Goal: Complete application form

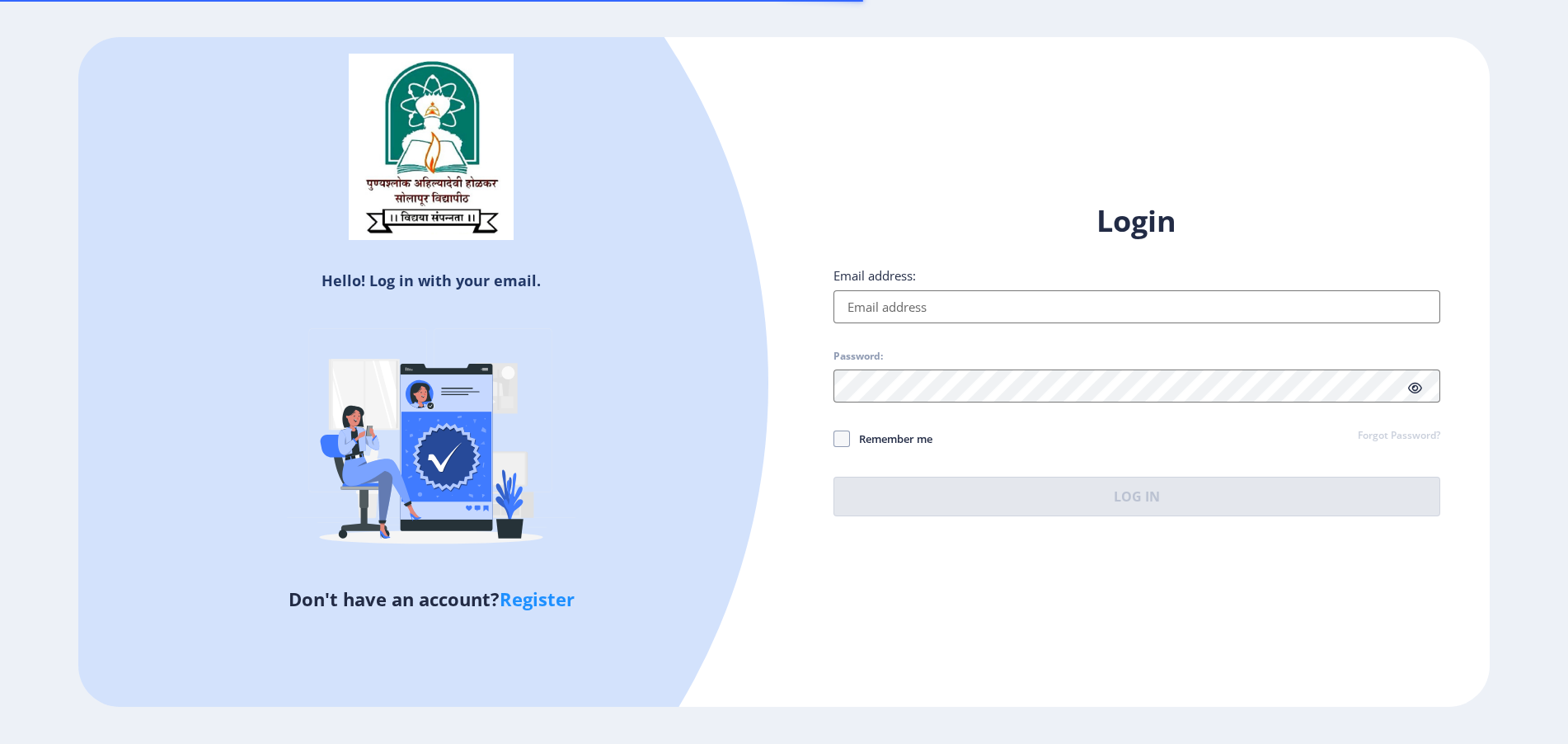
drag, startPoint x: 0, startPoint y: 0, endPoint x: 945, endPoint y: 314, distance: 995.8
click at [945, 314] on input "Email address:" at bounding box center [1137, 306] width 606 height 33
click at [987, 296] on input "Email address:" at bounding box center [1137, 306] width 606 height 33
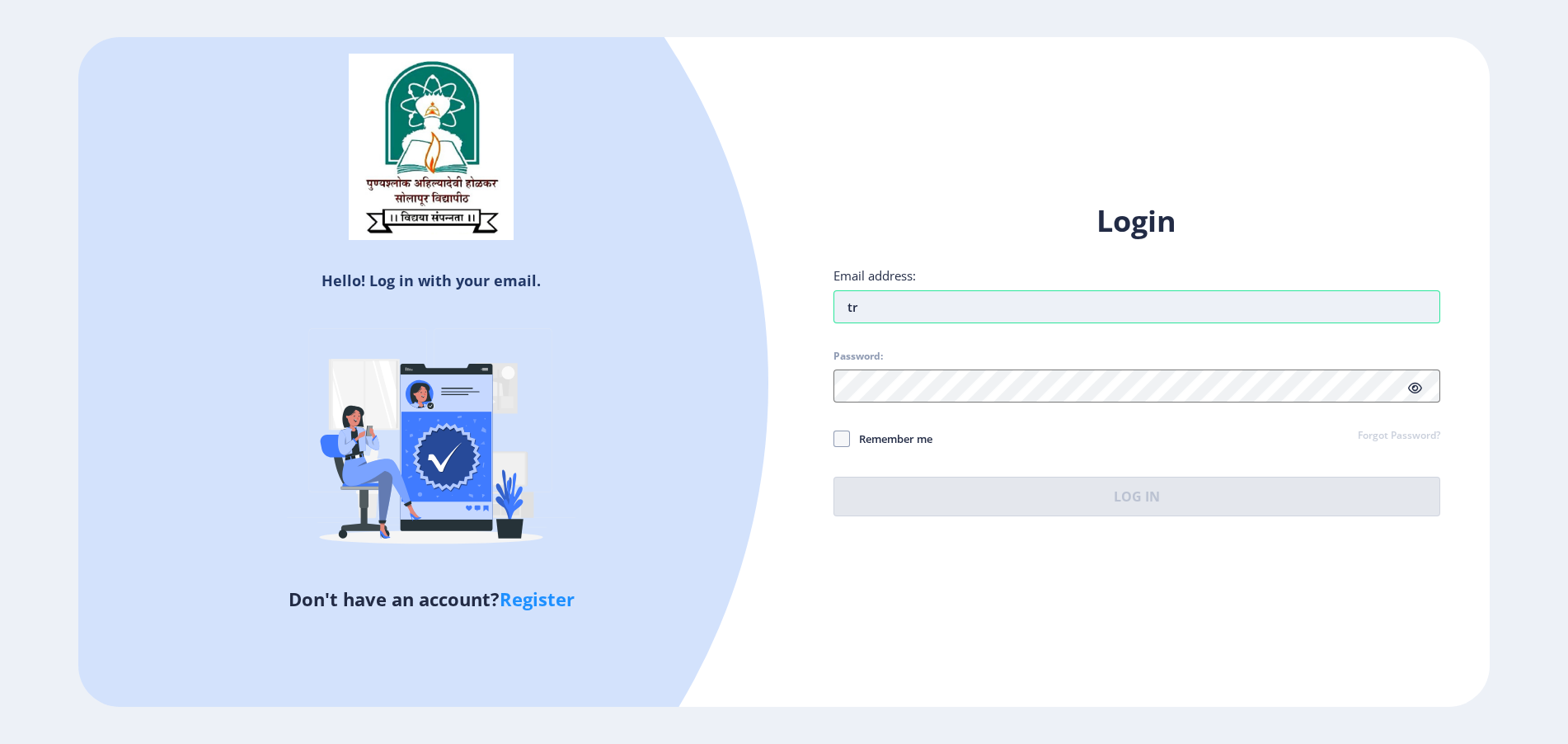
type input "t"
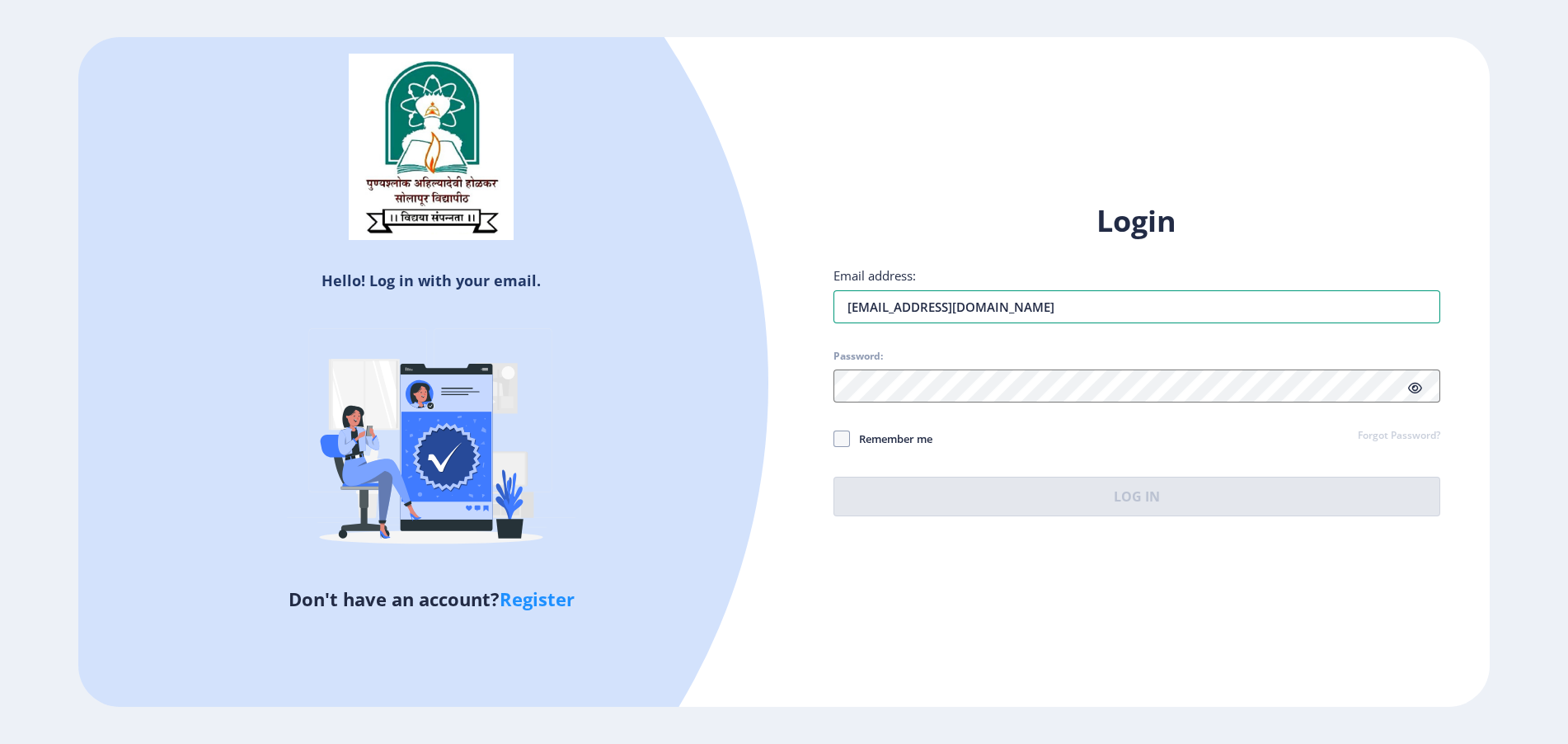
type input "[EMAIL_ADDRESS][DOMAIN_NAME]"
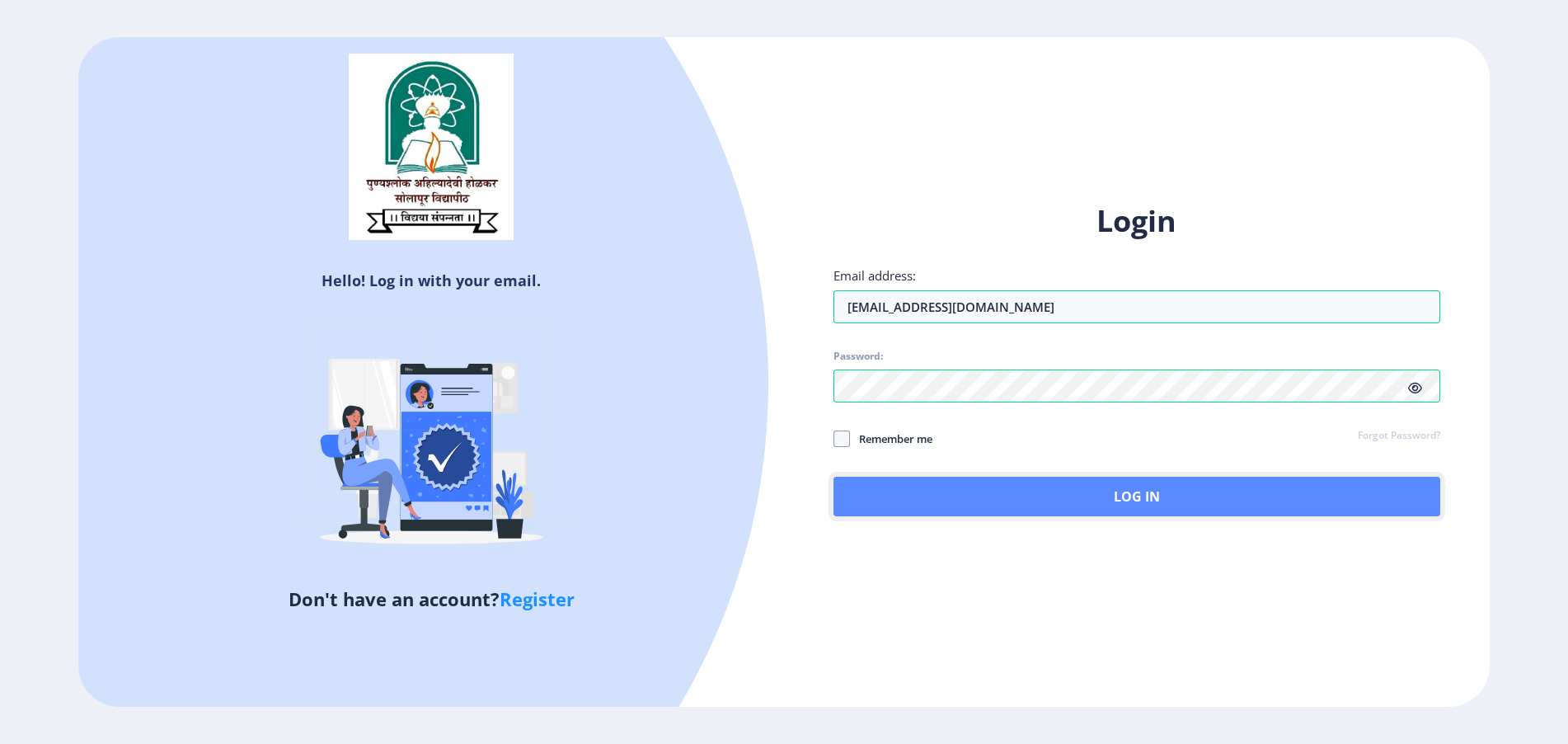
click at [864, 495] on button "Log In" at bounding box center [1137, 497] width 606 height 40
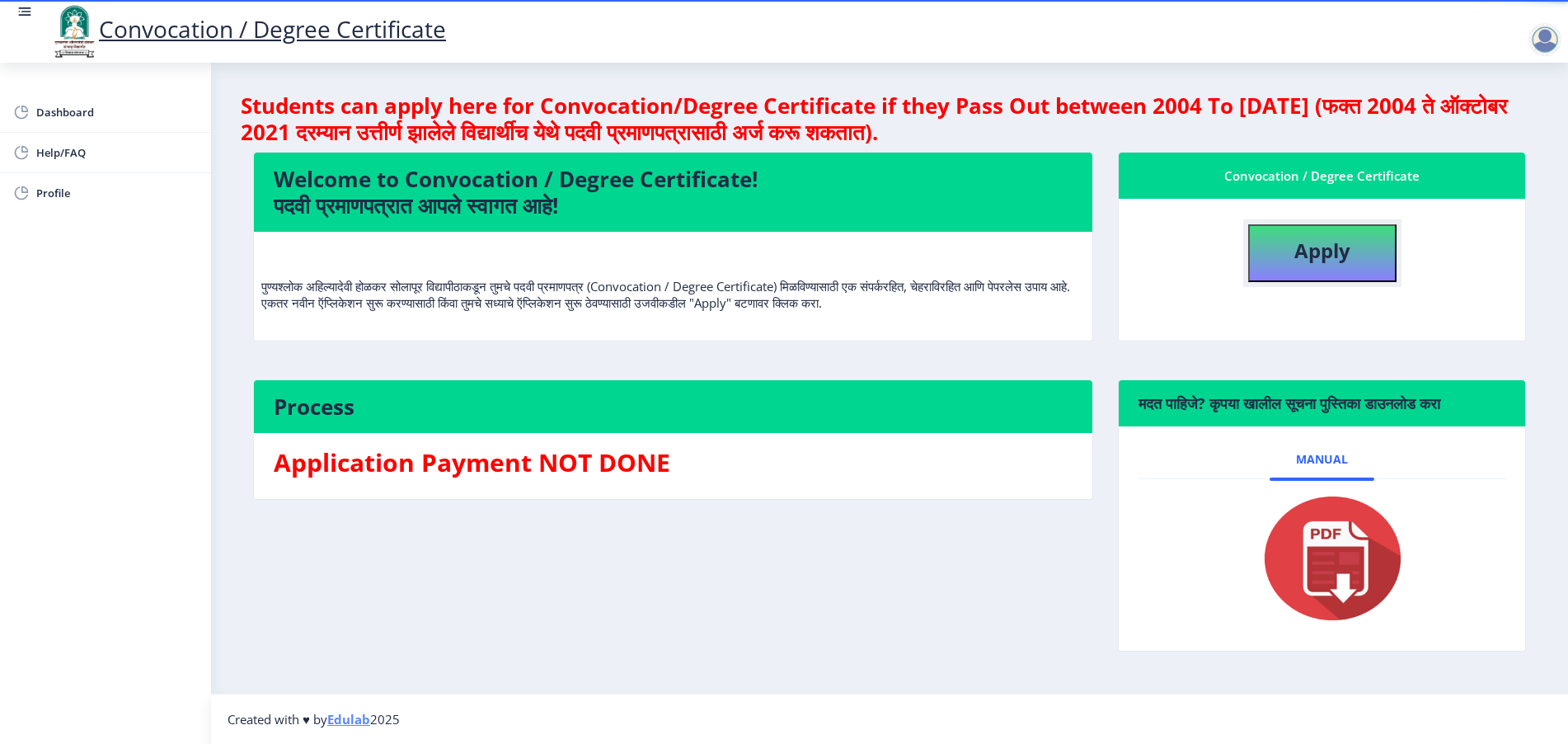
click at [1385, 273] on button "Apply" at bounding box center [1323, 253] width 149 height 58
select select
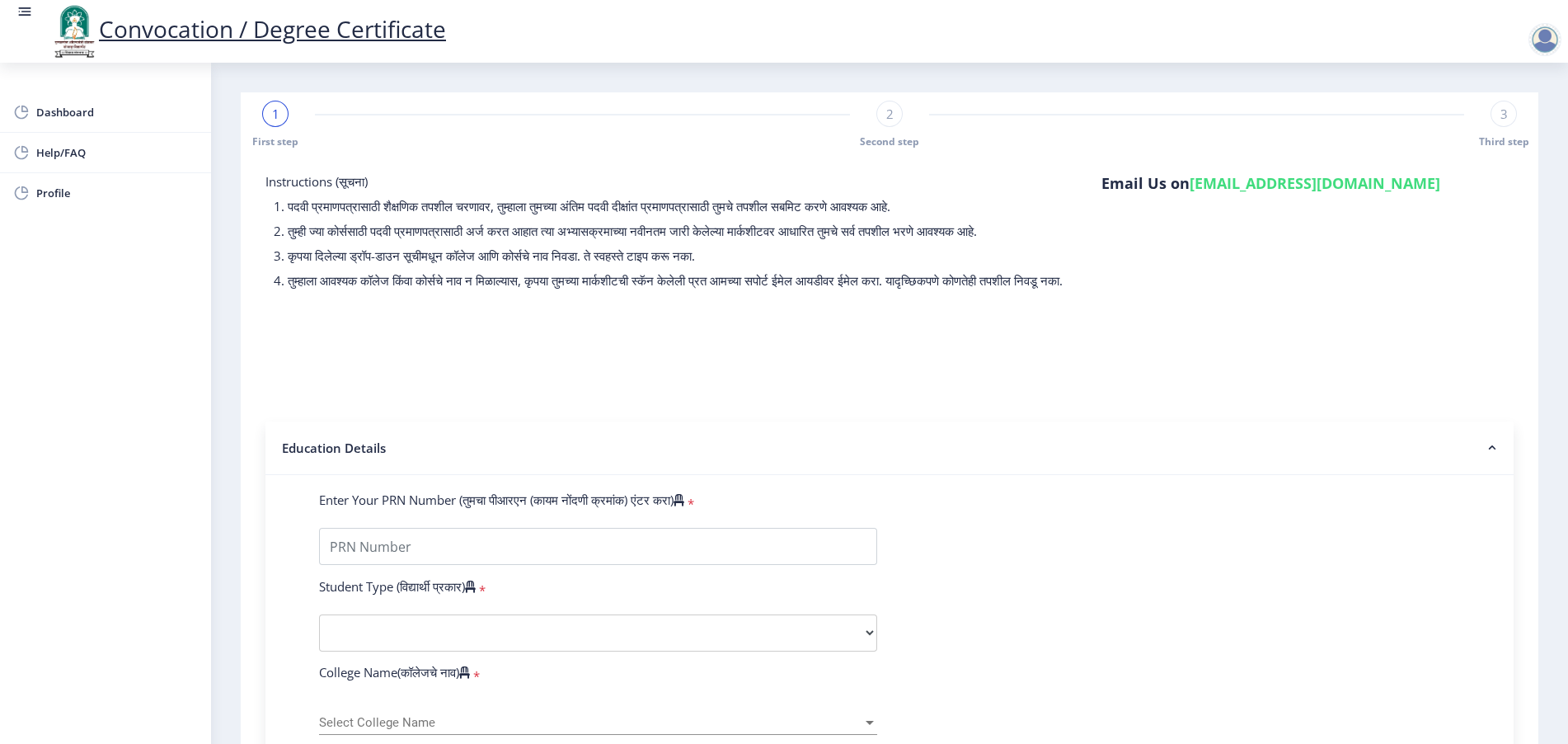
click at [277, 112] on span "1" at bounding box center [275, 114] width 7 height 17
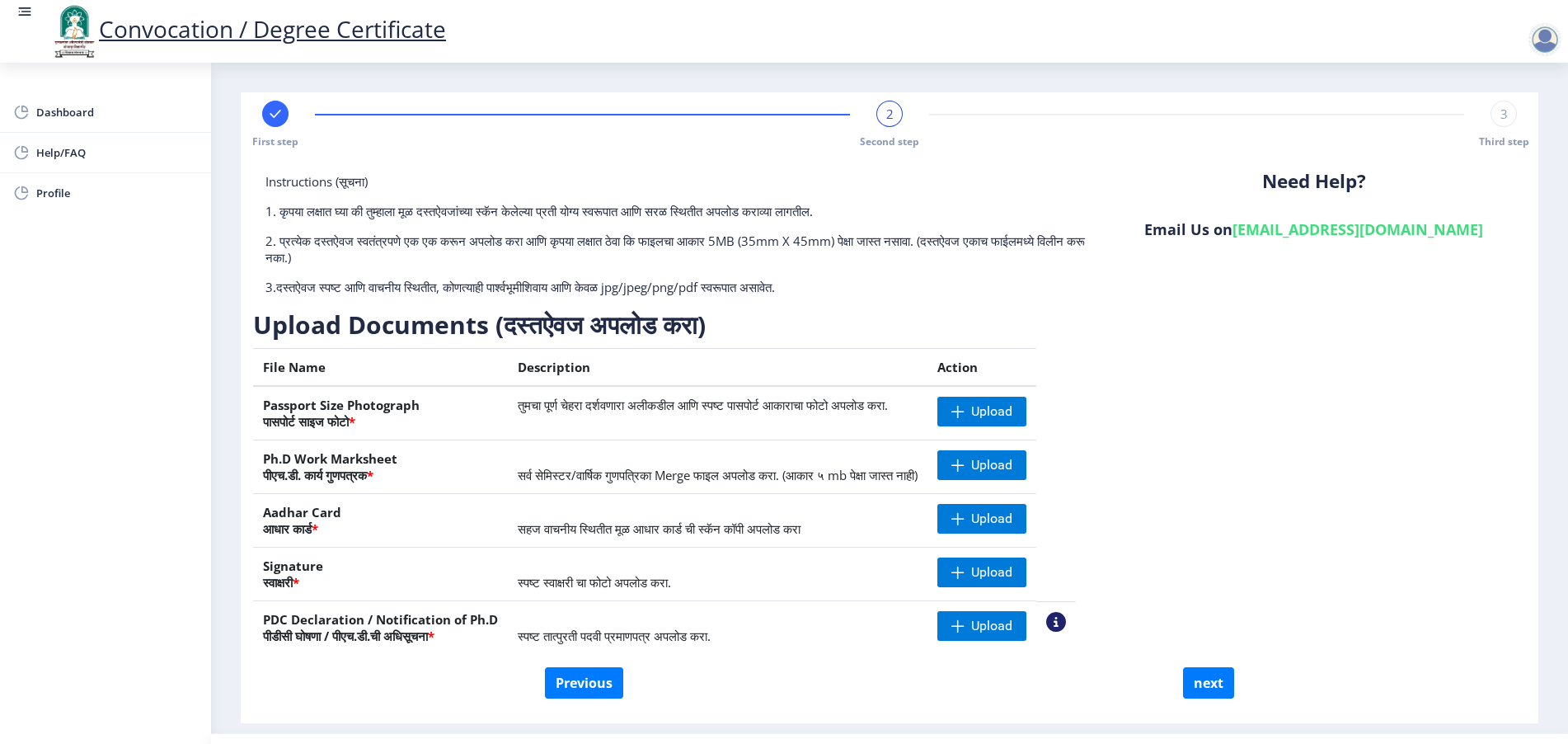
click at [270, 123] on div at bounding box center [275, 114] width 26 height 26
select select "Regular"
select select "English"
select select "April"
select select "PASS CLASS"
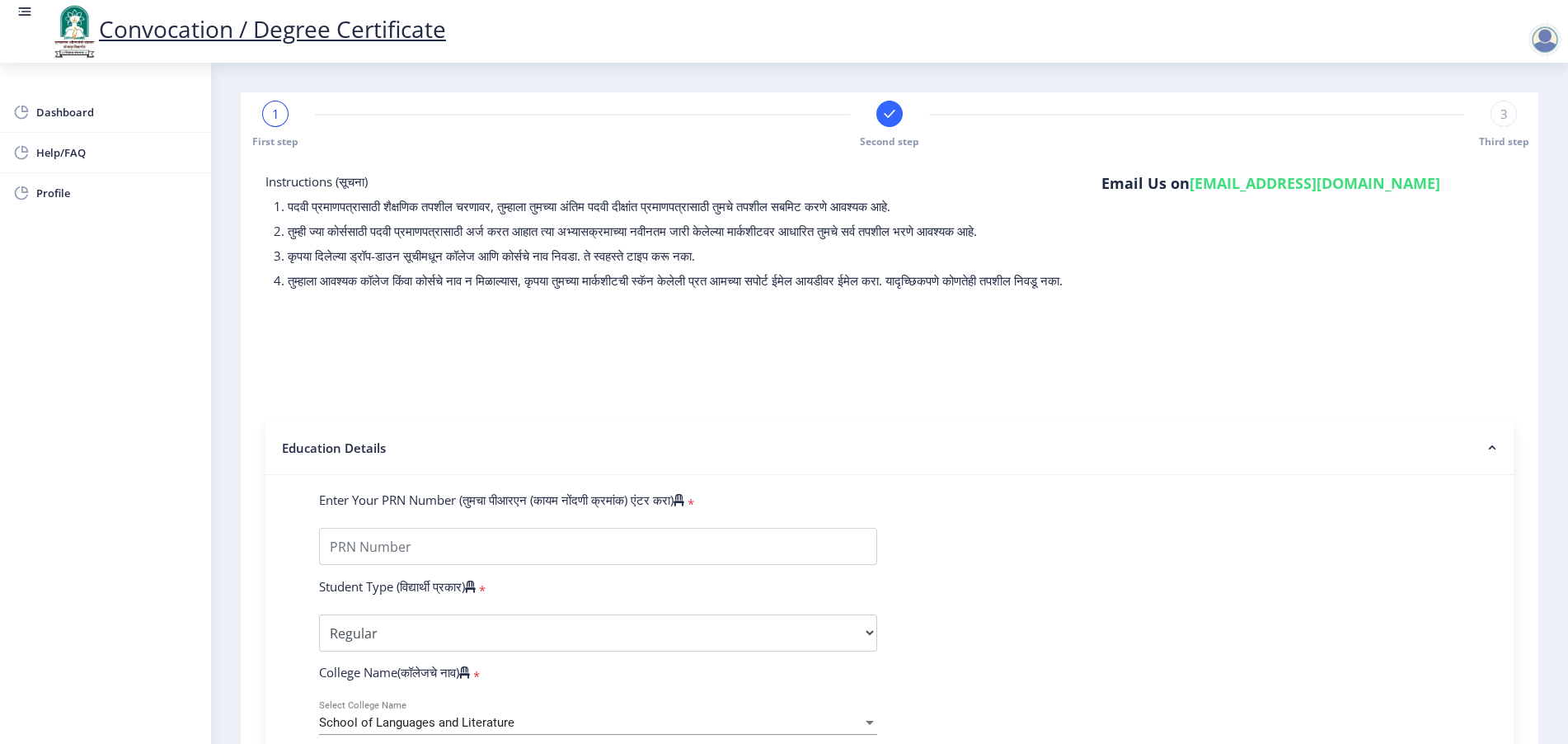
scroll to position [412, 0]
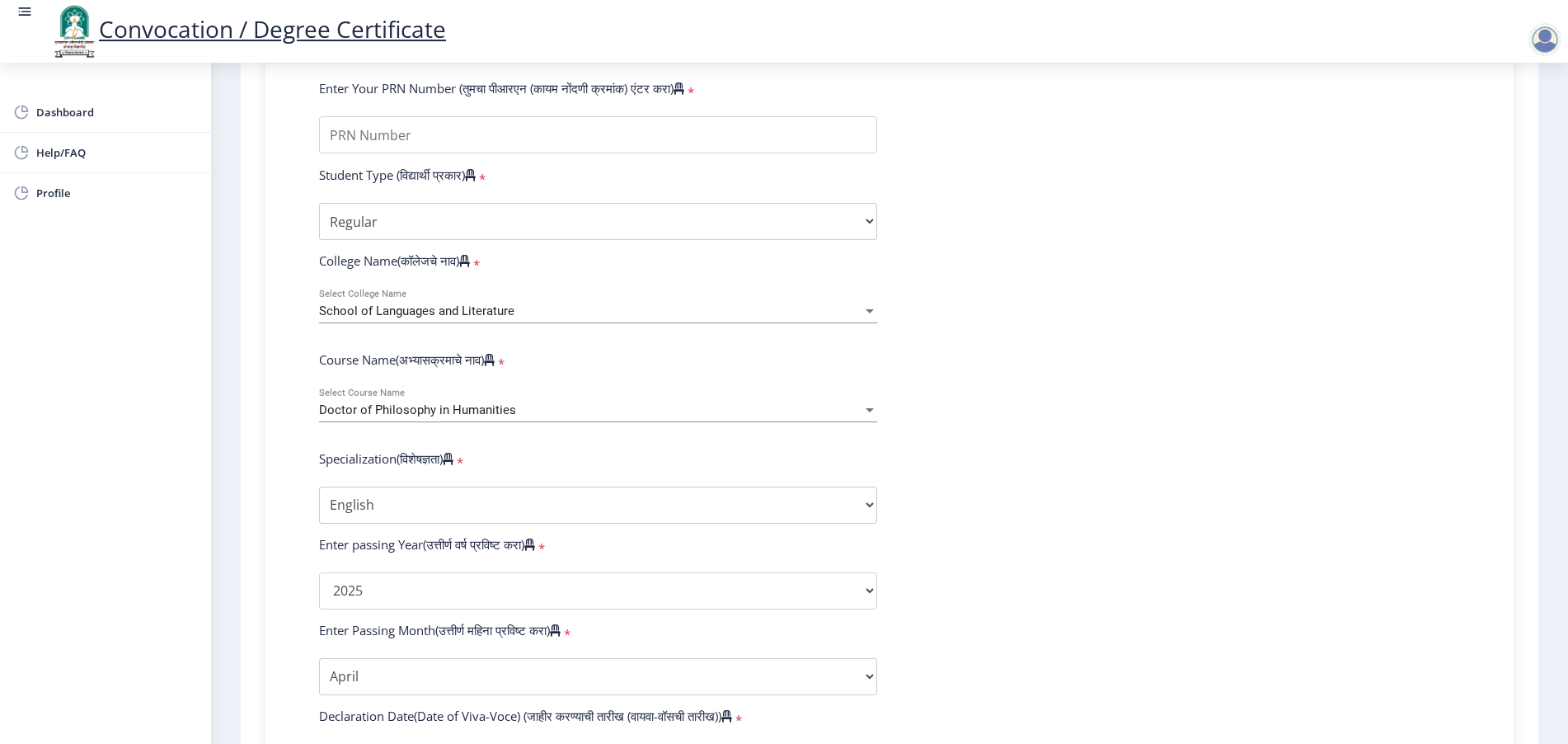
click at [400, 318] on span "School of Languages and Literature" at bounding box center [417, 310] width 196 height 15
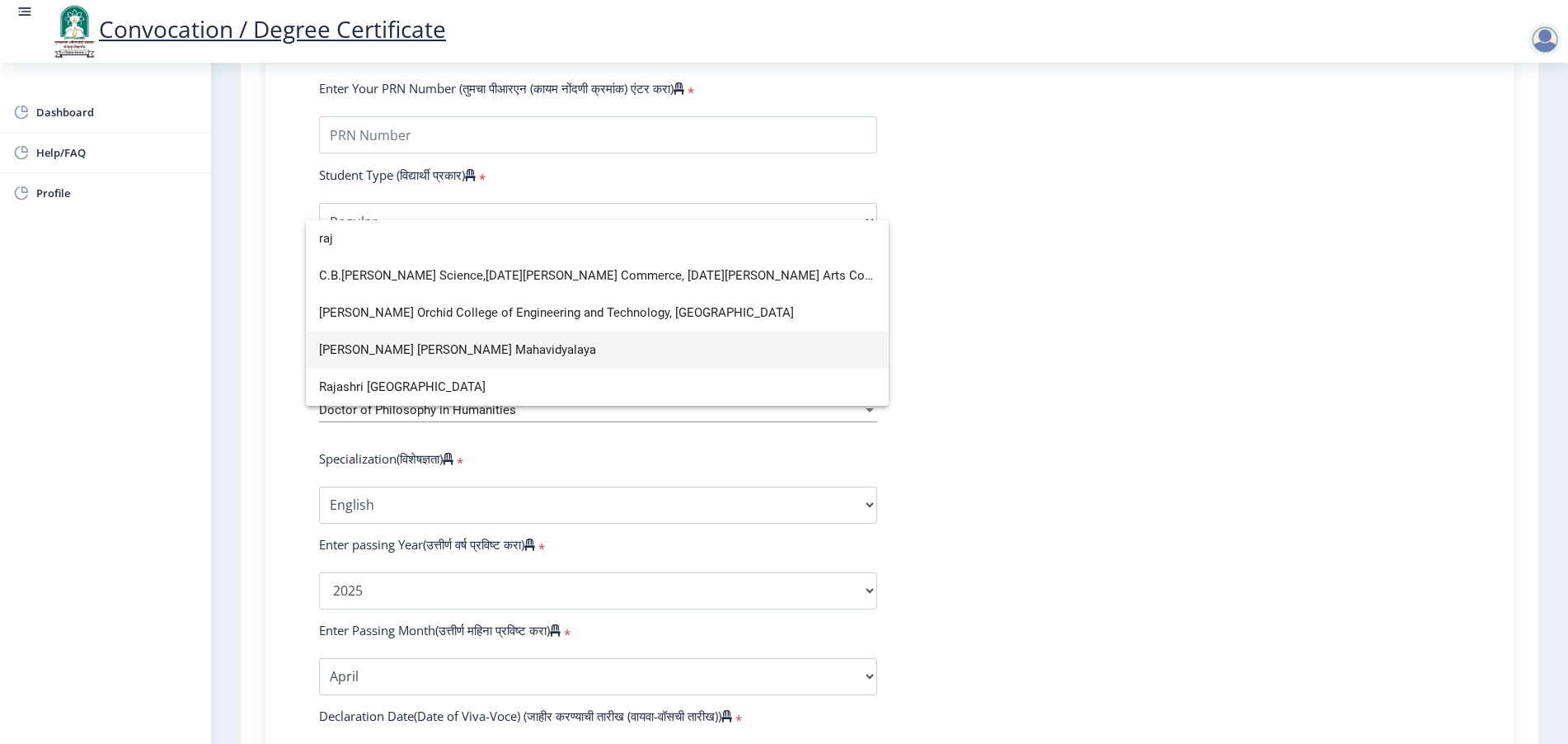
scroll to position [0, 0]
type input "[DATE]"
click at [429, 345] on span "[PERSON_NAME] [PERSON_NAME] Mahavidyalaya" at bounding box center [597, 349] width 557 height 37
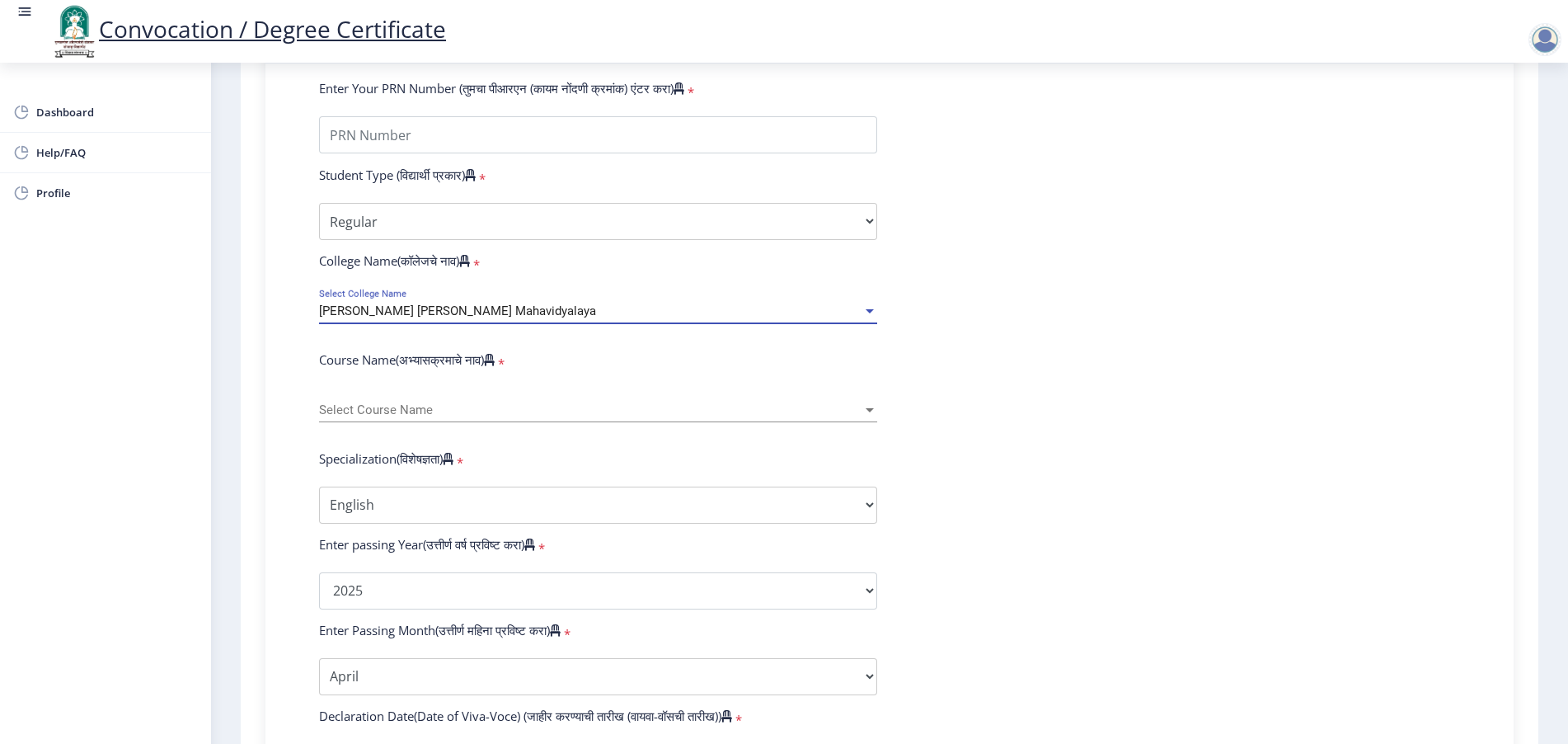
click at [379, 413] on div "Select Course Name Select Course Name" at bounding box center [598, 405] width 559 height 35
click at [486, 372] on div at bounding box center [784, 372] width 1568 height 744
click at [419, 415] on div "Select Course Name Select Course Name" at bounding box center [598, 405] width 559 height 35
drag, startPoint x: 305, startPoint y: 372, endPoint x: 383, endPoint y: 382, distance: 78.6
click at [383, 382] on div at bounding box center [784, 372] width 1568 height 744
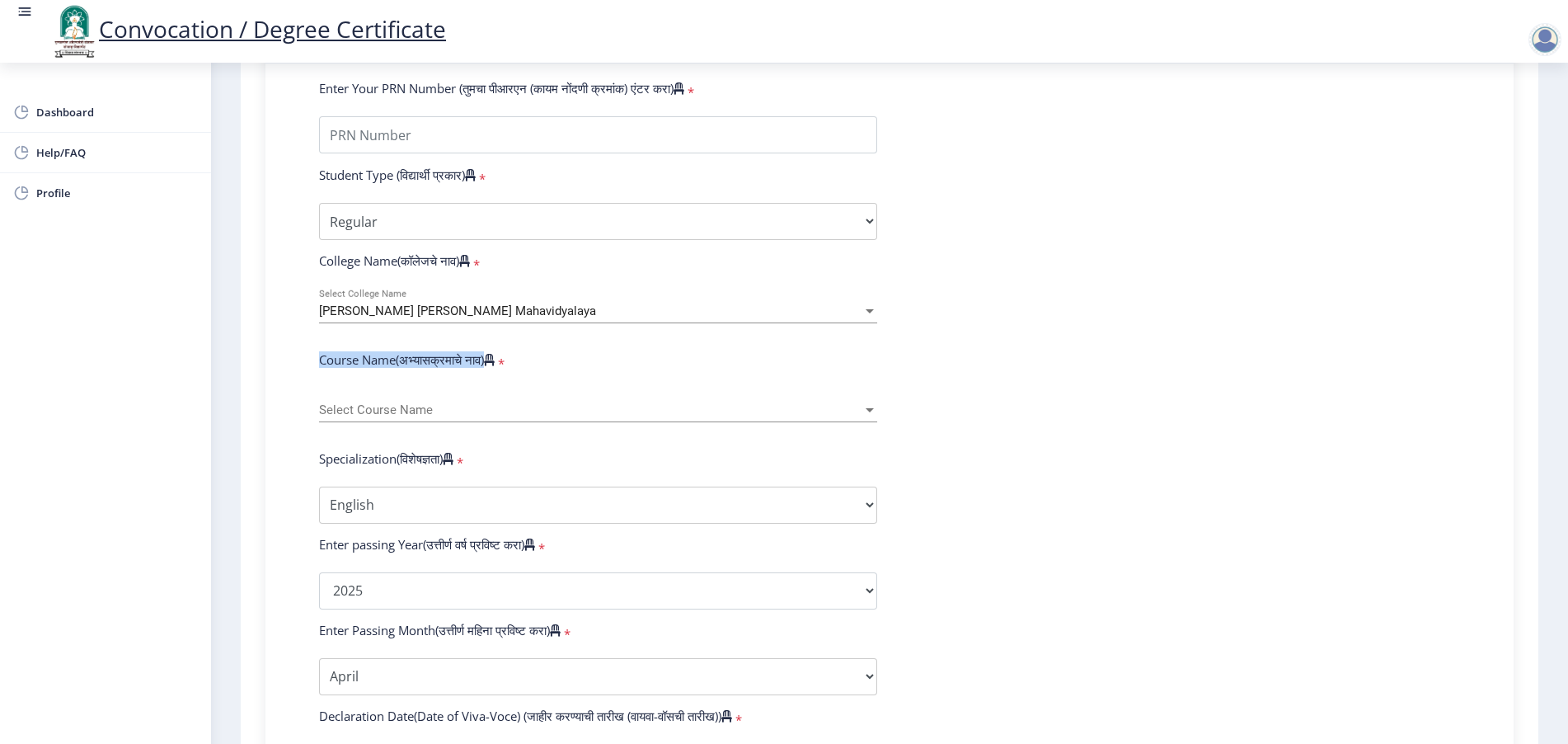
copy label "Course Name(अभ्यासक्रमाचे नाव)"
drag, startPoint x: 315, startPoint y: 378, endPoint x: 490, endPoint y: 386, distance: 175.2
click at [490, 374] on div "Course Name(अभ्यासक्रमाचे नाव) *" at bounding box center [598, 362] width 583 height 23
